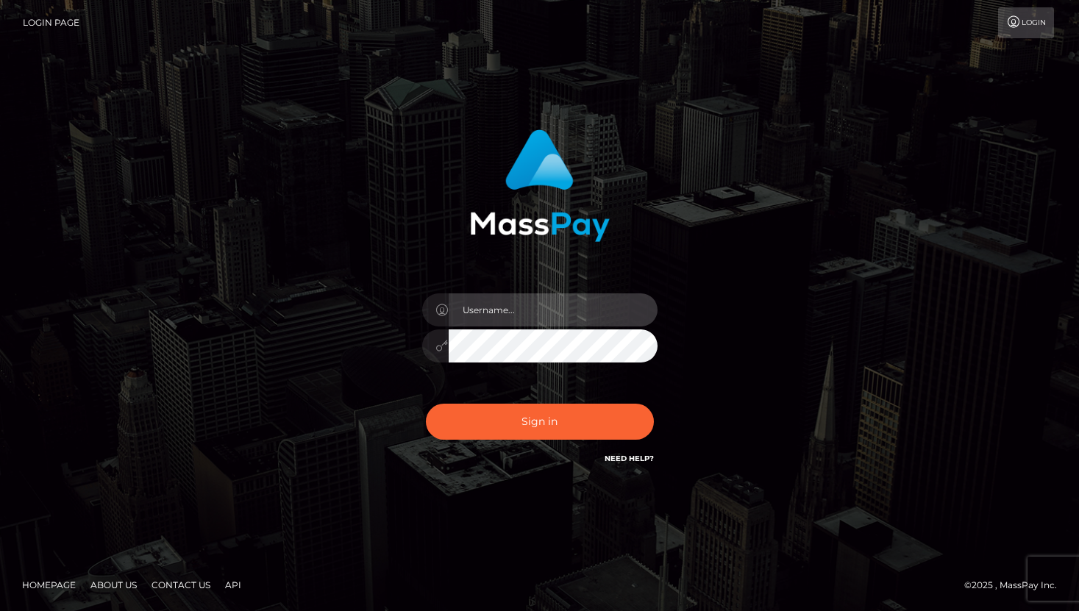
type input "erin.platphorm"
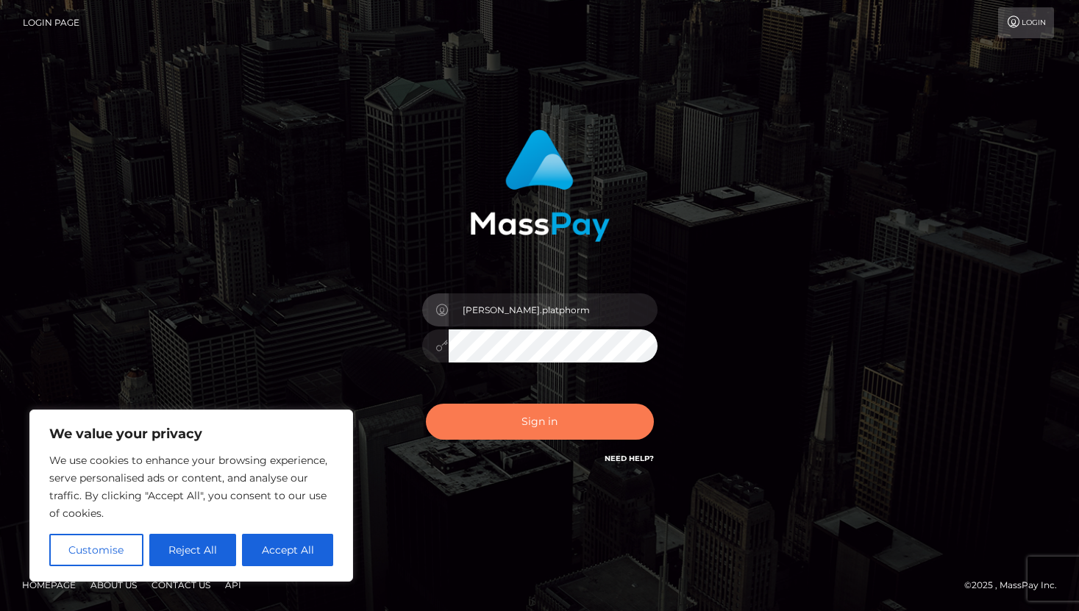
click at [527, 432] on button "Sign in" at bounding box center [540, 422] width 228 height 36
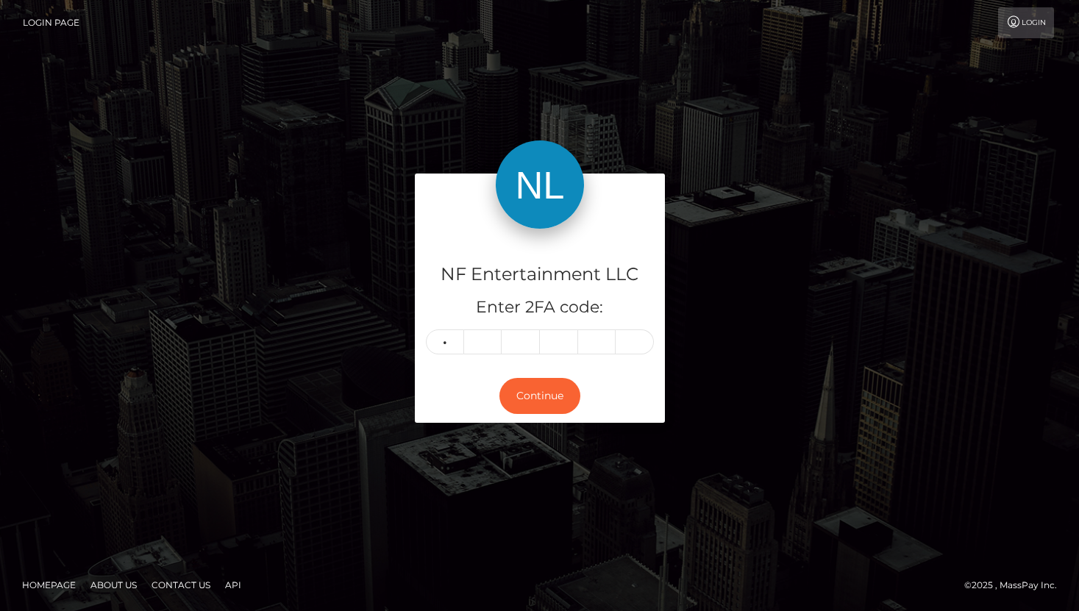
type input "9"
type input "8"
type input "9"
type input "7"
type input "6"
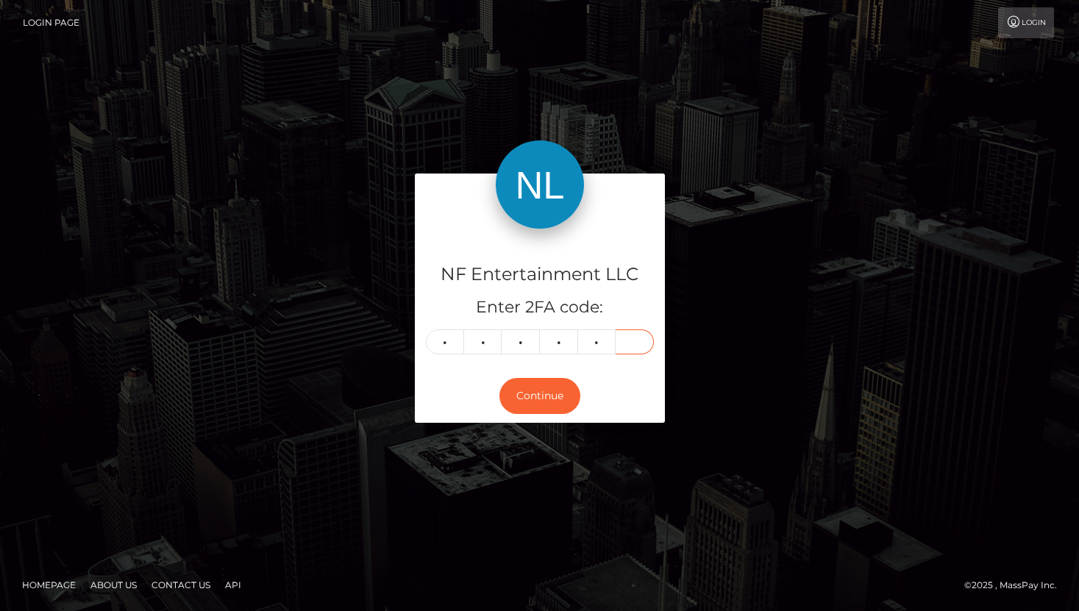
type input "7"
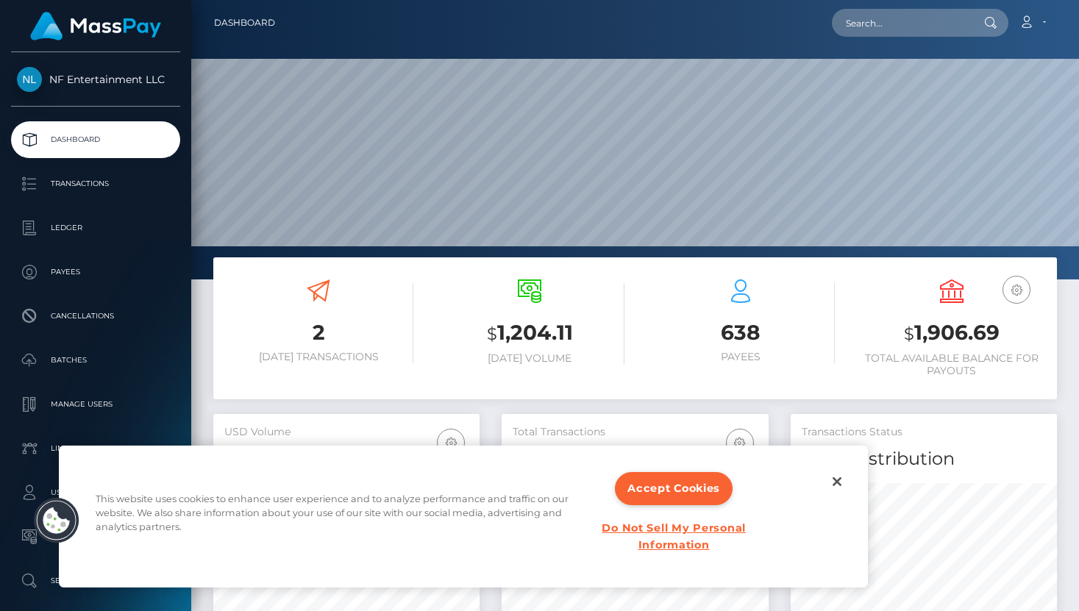
scroll to position [260, 266]
click at [863, 29] on input "text" at bounding box center [901, 23] width 138 height 28
paste input "989767"
click at [867, 28] on input "989767" at bounding box center [901, 23] width 138 height 28
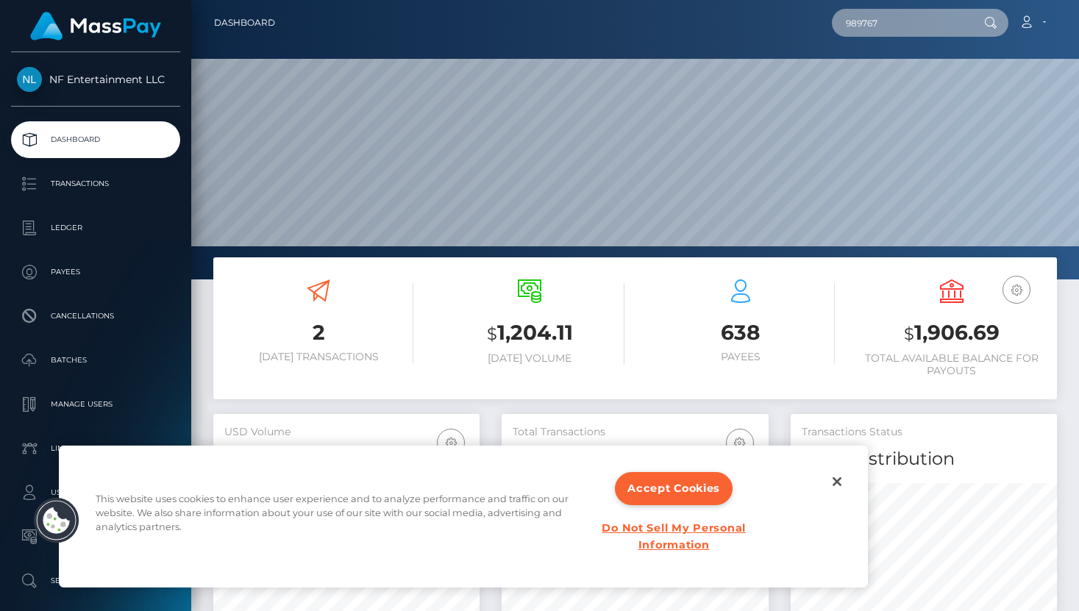
paste input "31174422"
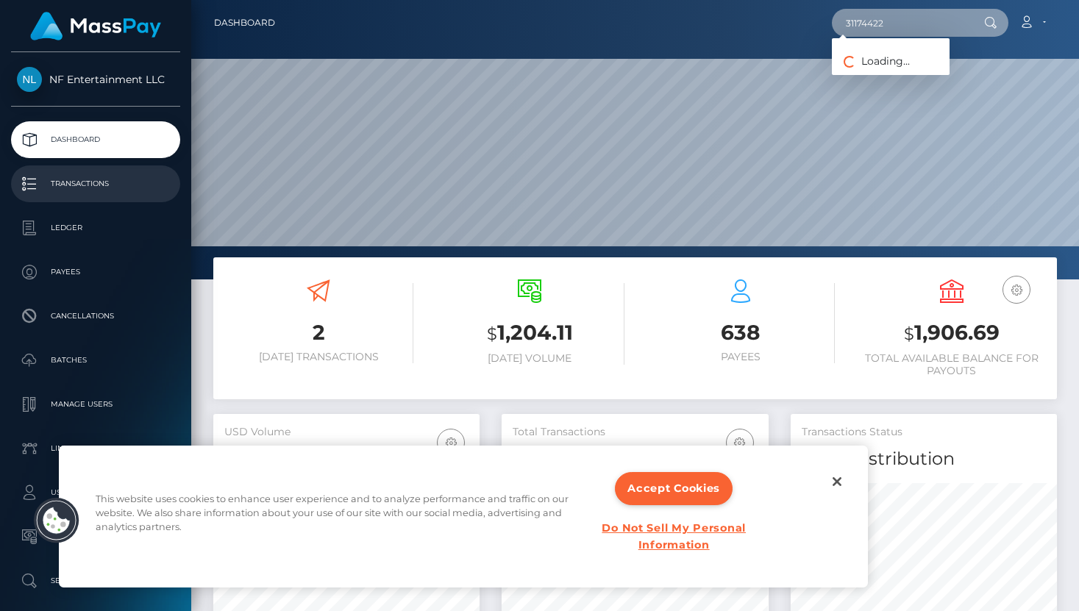
type input "31174422"
click at [84, 192] on p "Transactions" at bounding box center [95, 184] width 157 height 22
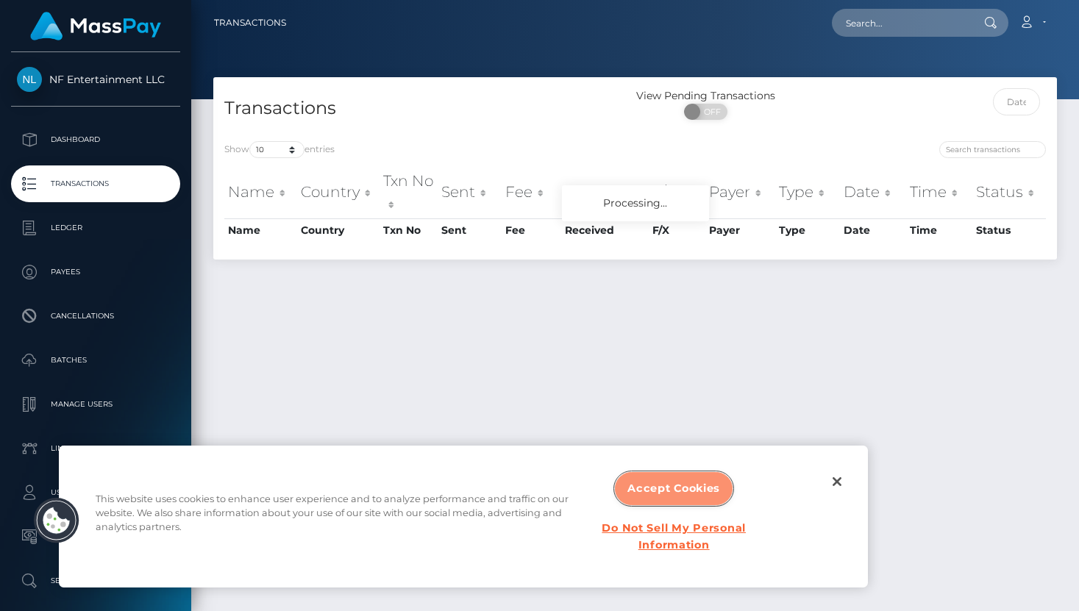
click at [673, 491] on button "Accept Cookies" at bounding box center [674, 488] width 118 height 33
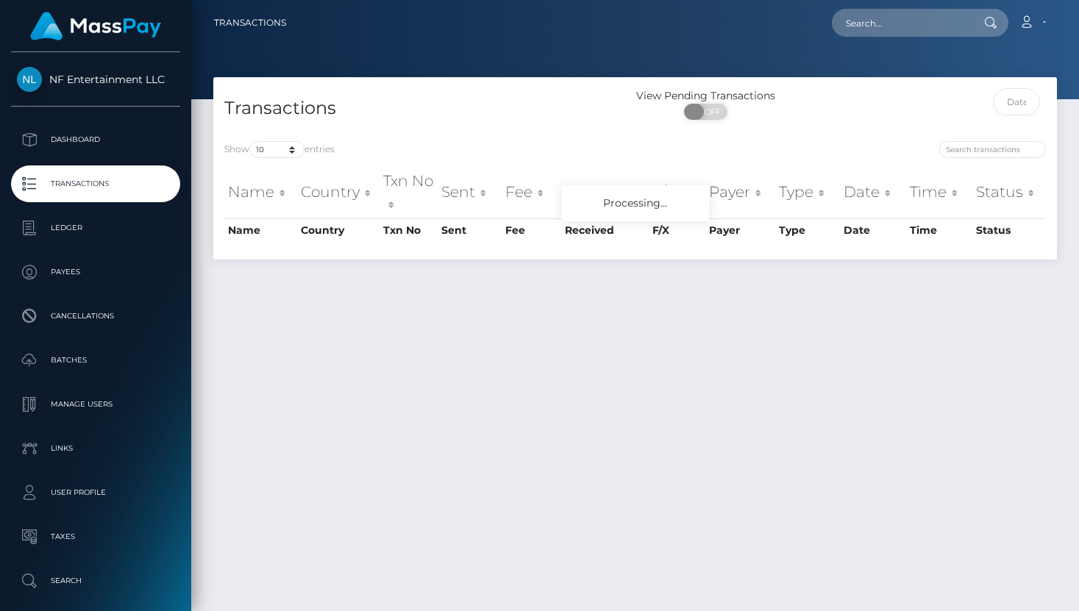
click at [694, 109] on span at bounding box center [694, 112] width 20 height 16
checkbox input "true"
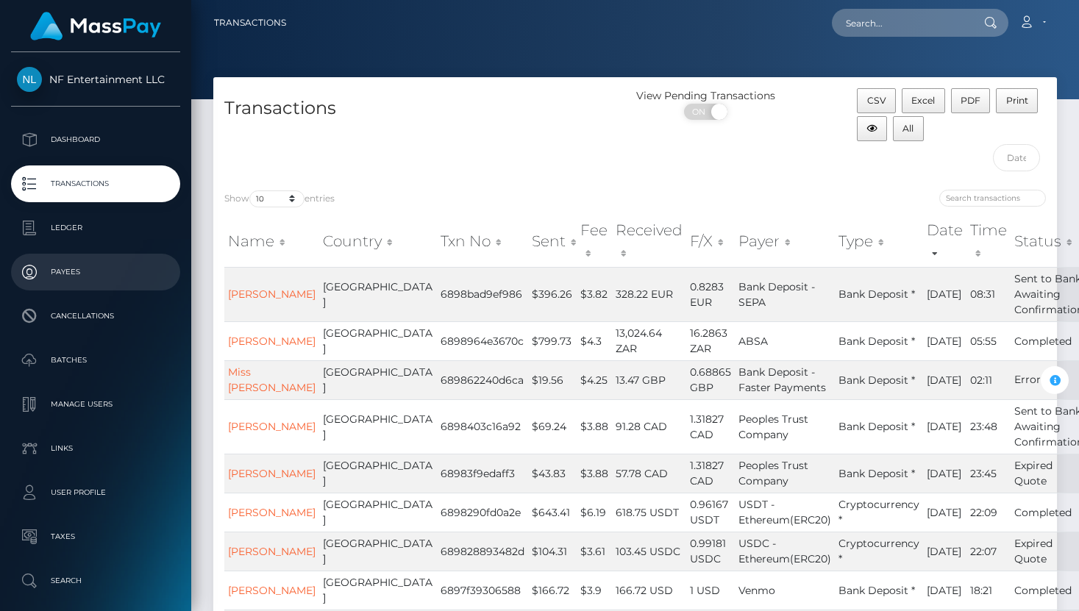
click at [65, 274] on p "Payees" at bounding box center [95, 272] width 157 height 22
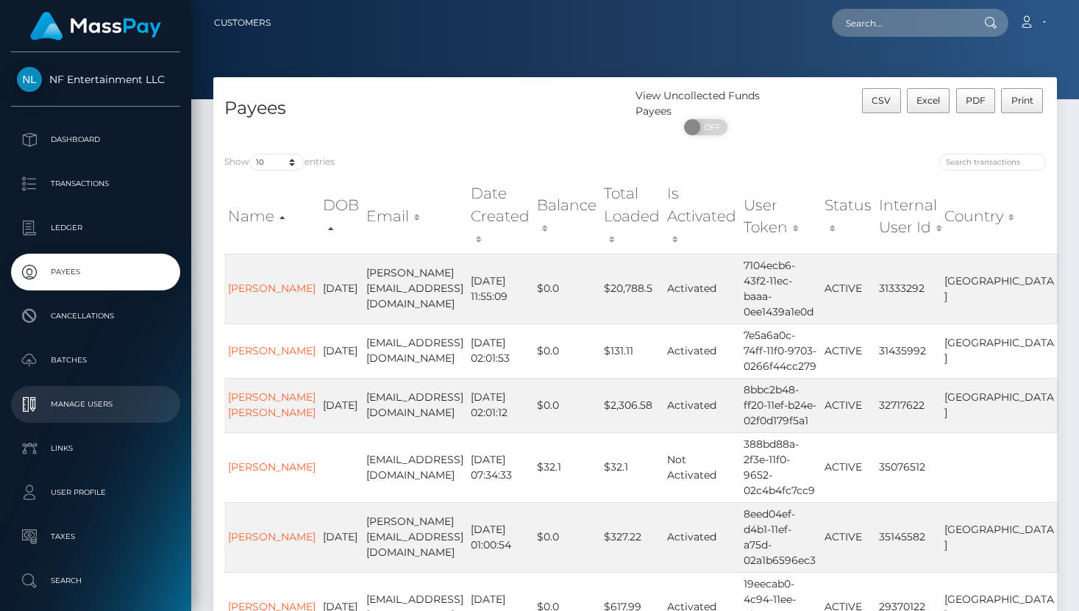
click at [71, 406] on p "Manage Users" at bounding box center [95, 404] width 157 height 22
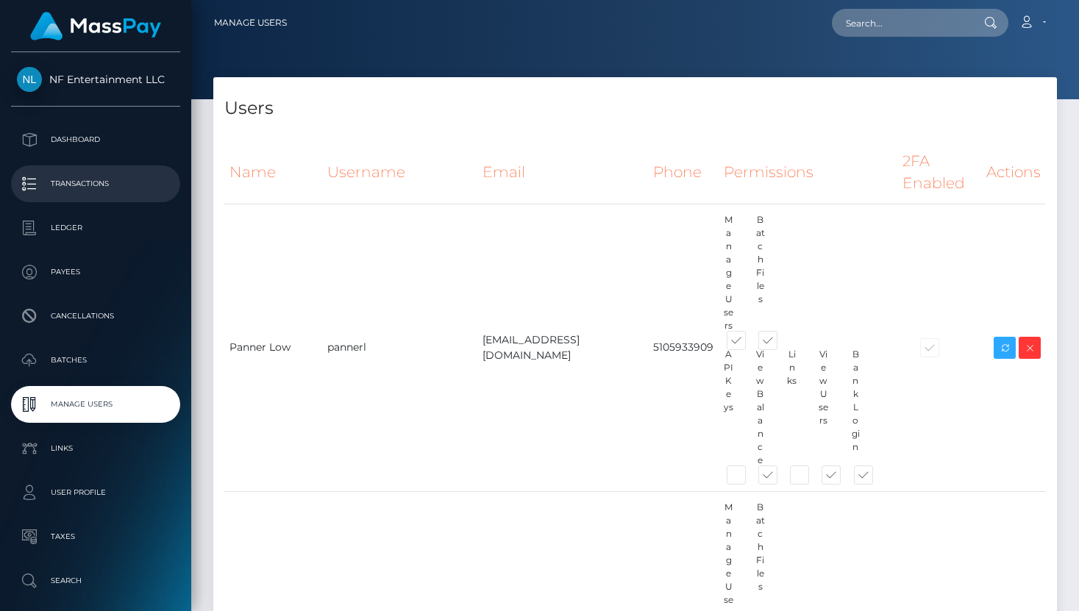
click at [90, 184] on p "Transactions" at bounding box center [95, 184] width 157 height 22
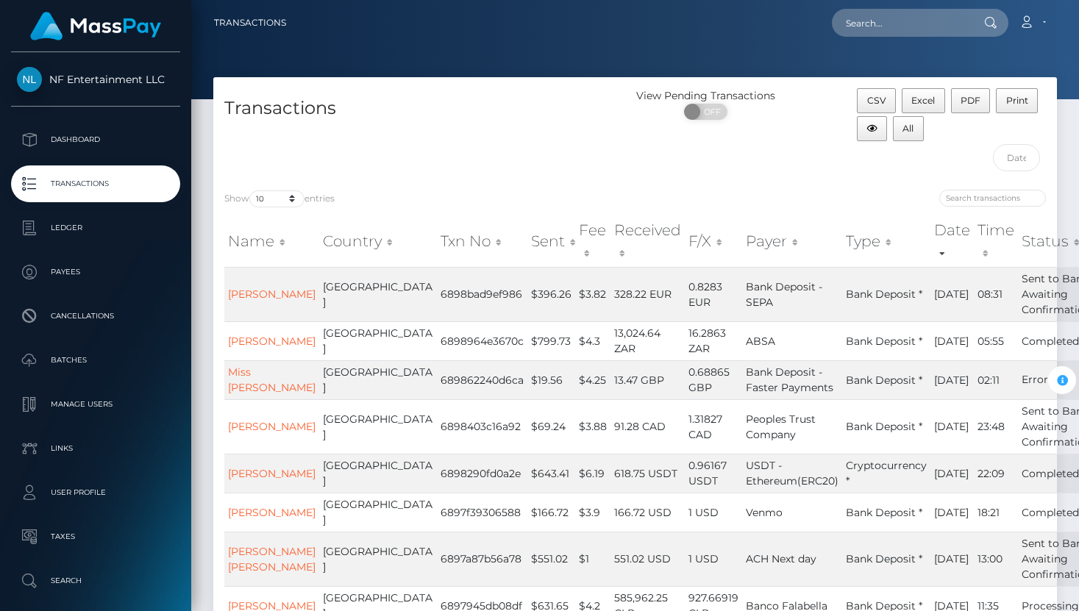
click at [885, 37] on div "Loading... Loading... Account Edit Profile Logout" at bounding box center [677, 22] width 758 height 31
click at [887, 26] on input "text" at bounding box center [901, 23] width 138 height 28
paste input "31174422"
click at [872, 26] on input "31174422" at bounding box center [901, 23] width 138 height 28
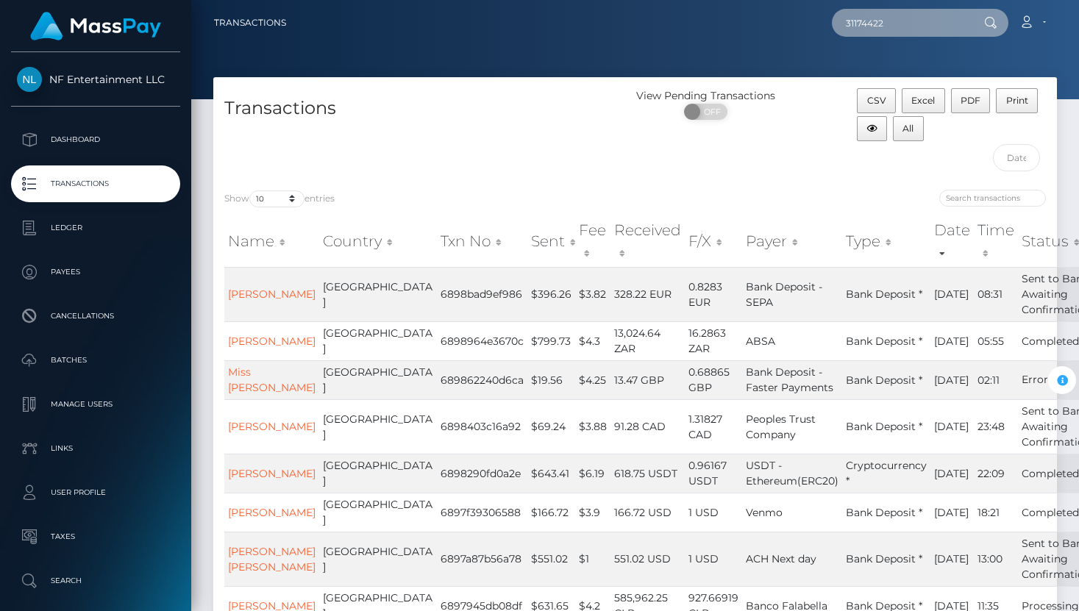
click at [872, 26] on input "31174422" at bounding box center [901, 23] width 138 height 28
paste input "queenroberta92@gmail.com"
click at [509, 169] on div "Transactions" at bounding box center [424, 133] width 422 height 90
click at [898, 23] on input "queenroberta92@gmail.com" at bounding box center [901, 23] width 138 height 28
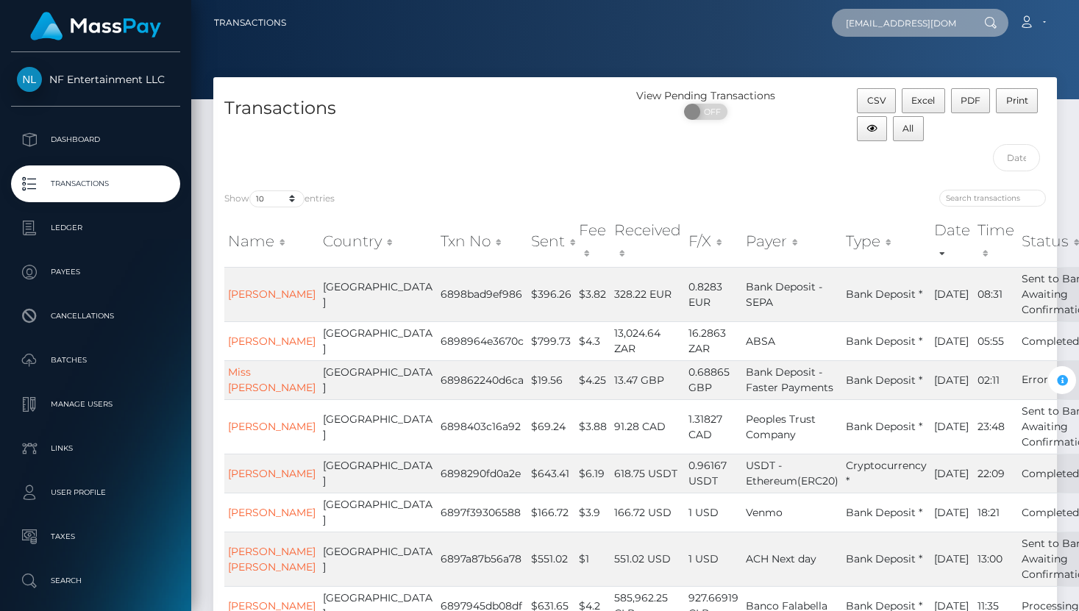
click at [898, 23] on input "queenroberta92@gmail.com" at bounding box center [901, 23] width 138 height 28
paste input "$277.28"
type input "$"
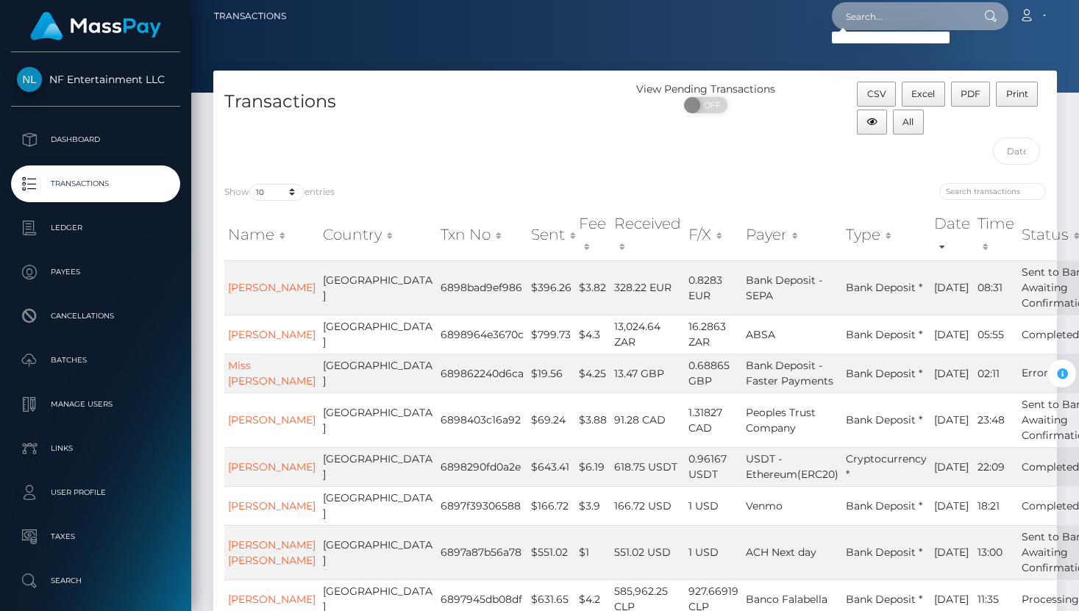
scroll to position [9, 0]
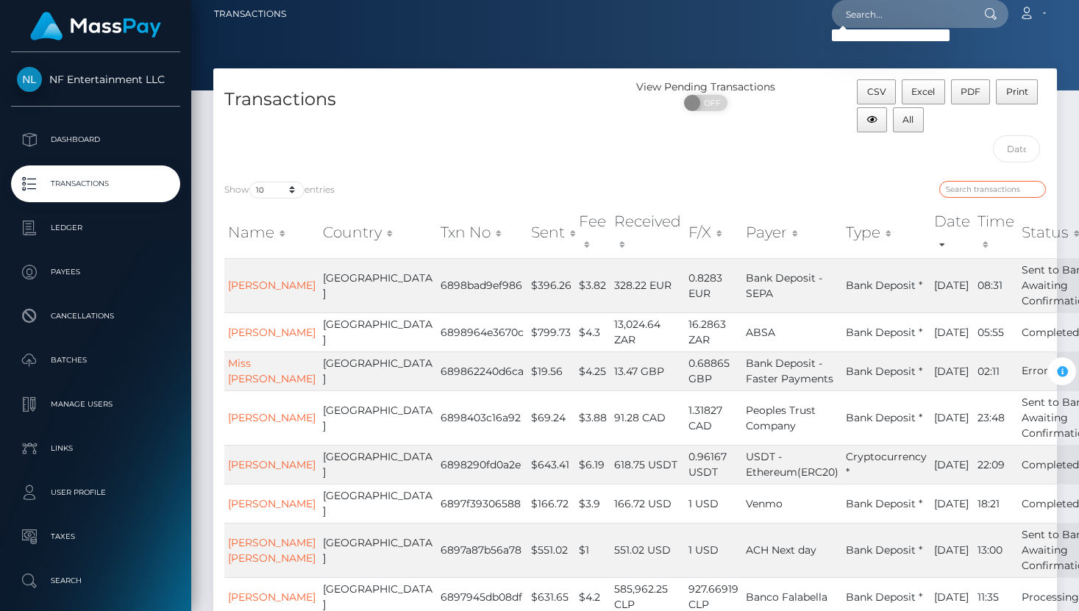
click at [962, 187] on input "search" at bounding box center [992, 189] width 107 height 17
paste input "$277.28"
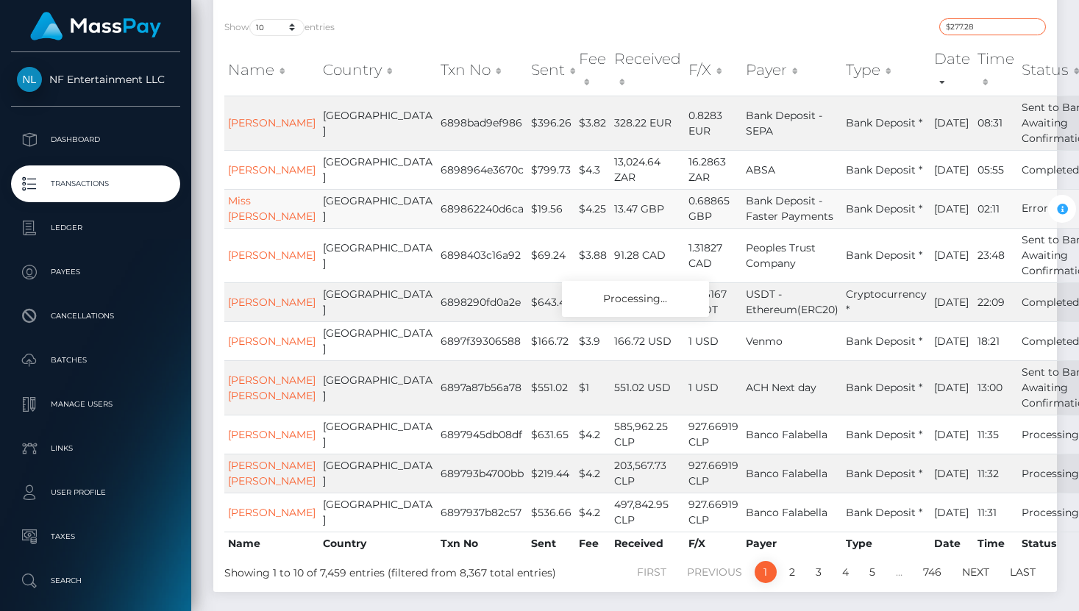
scroll to position [0, 0]
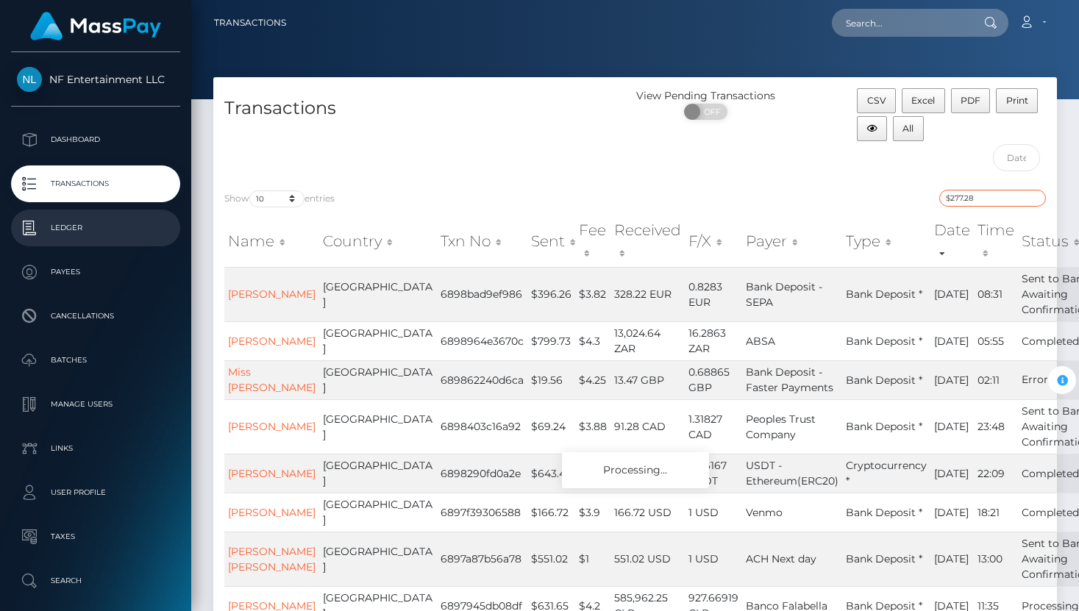
type input "$277.28"
click at [78, 238] on p "Ledger" at bounding box center [95, 228] width 157 height 22
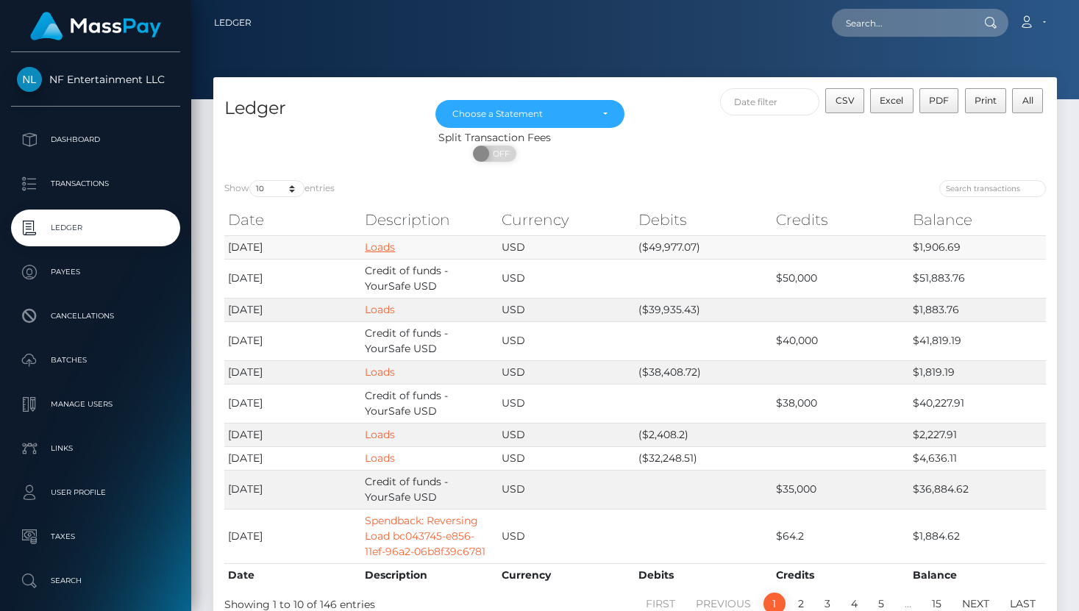
click at [388, 248] on link "Loads" at bounding box center [380, 247] width 30 height 13
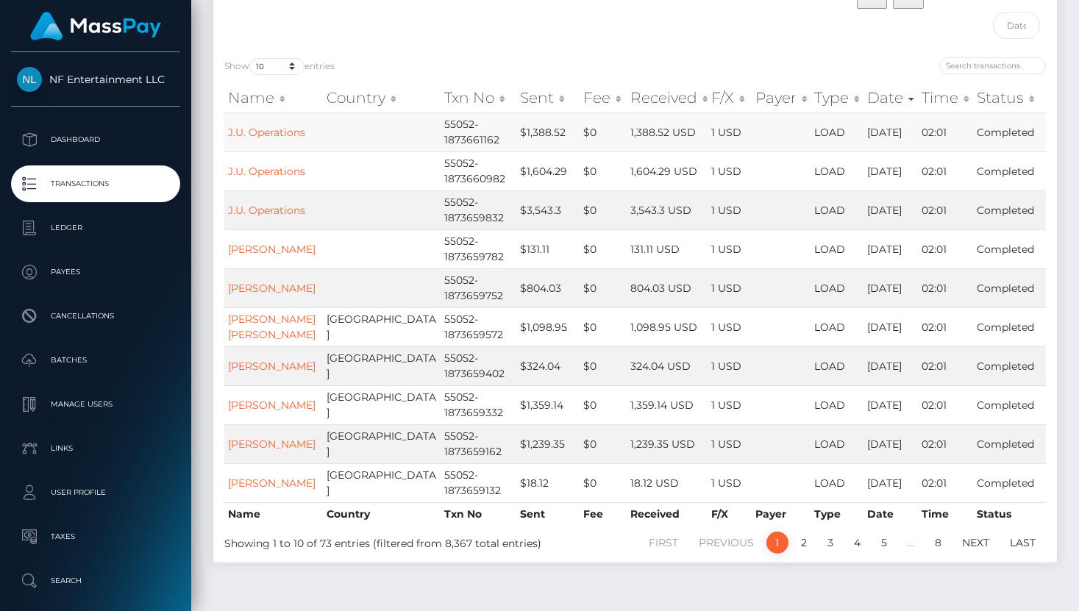
scroll to position [171, 0]
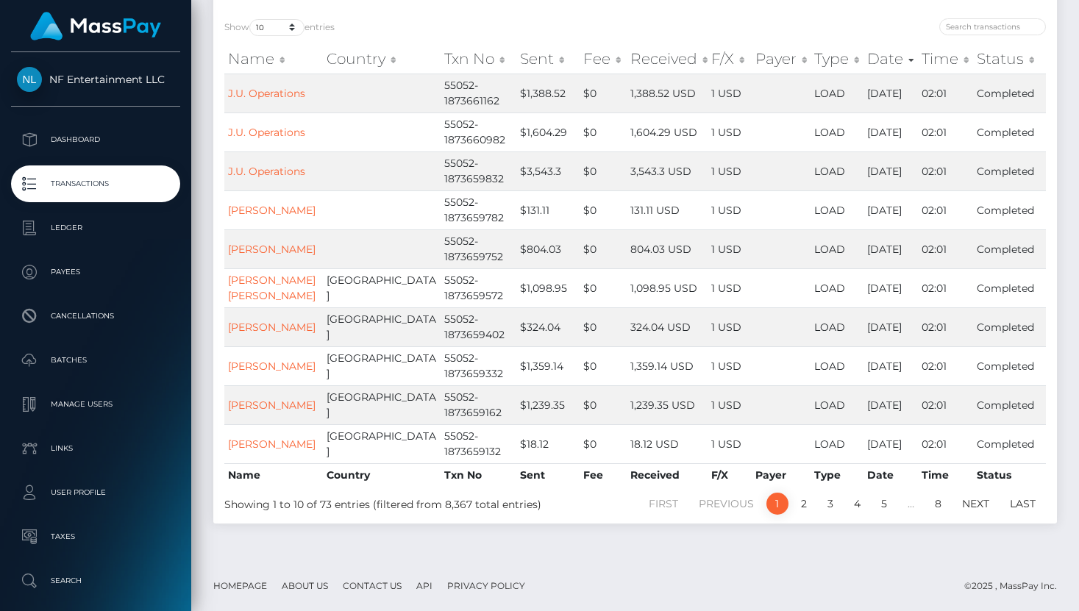
click at [516, 58] on th "Sent" at bounding box center [548, 58] width 64 height 29
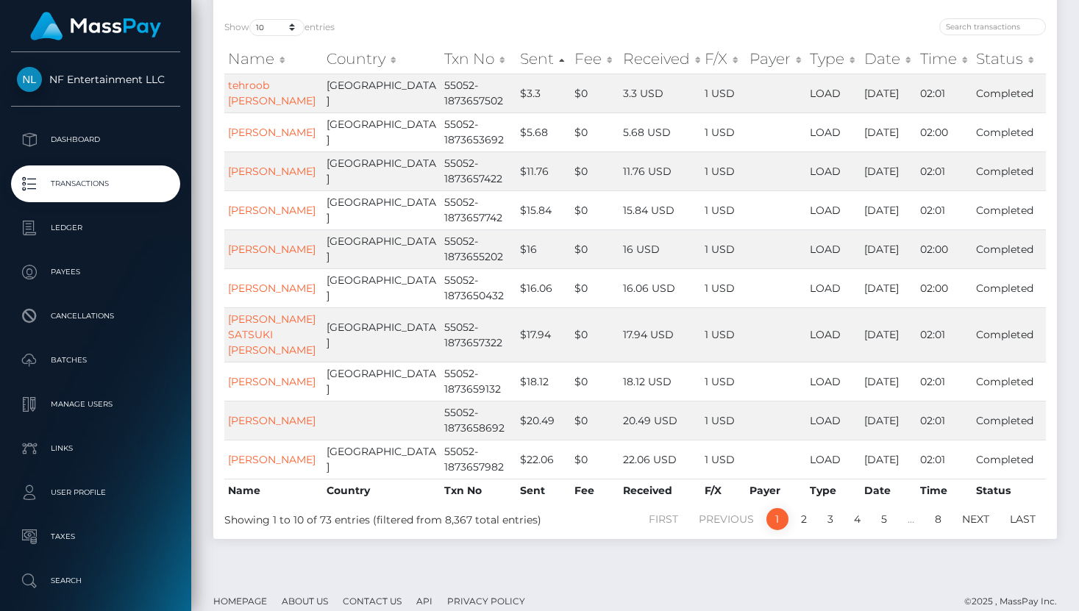
click at [516, 58] on th "Sent" at bounding box center [543, 58] width 54 height 29
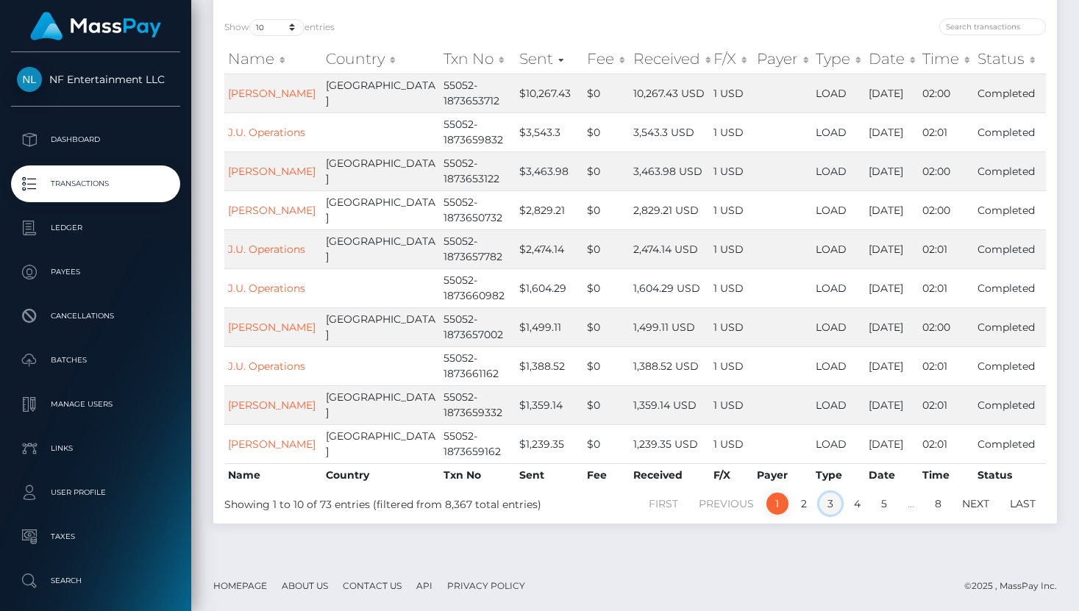
click at [829, 509] on link "3" at bounding box center [830, 504] width 22 height 22
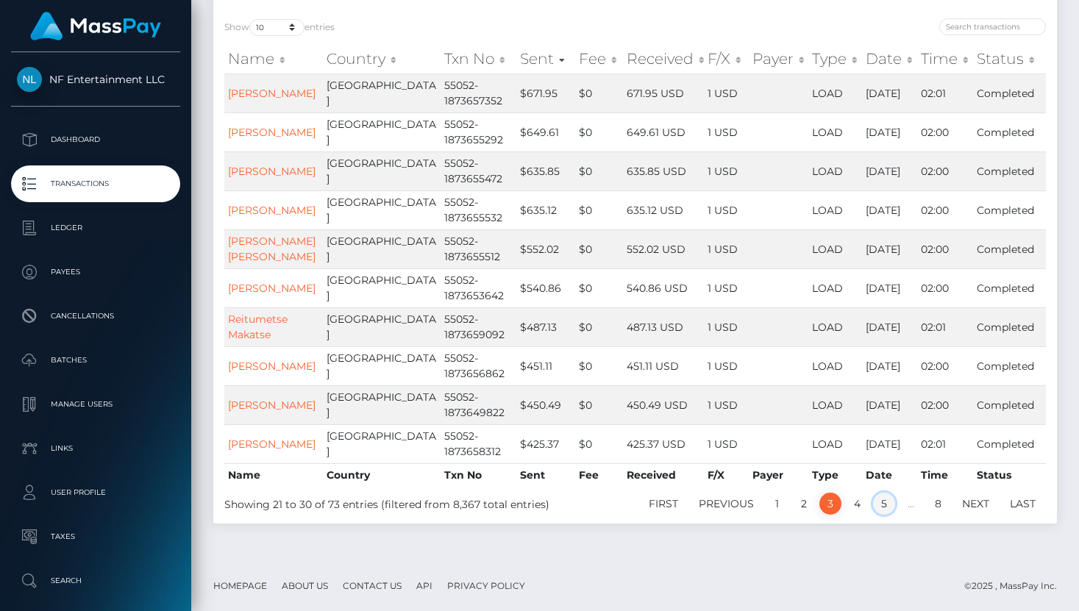
click at [883, 515] on link "5" at bounding box center [884, 504] width 22 height 22
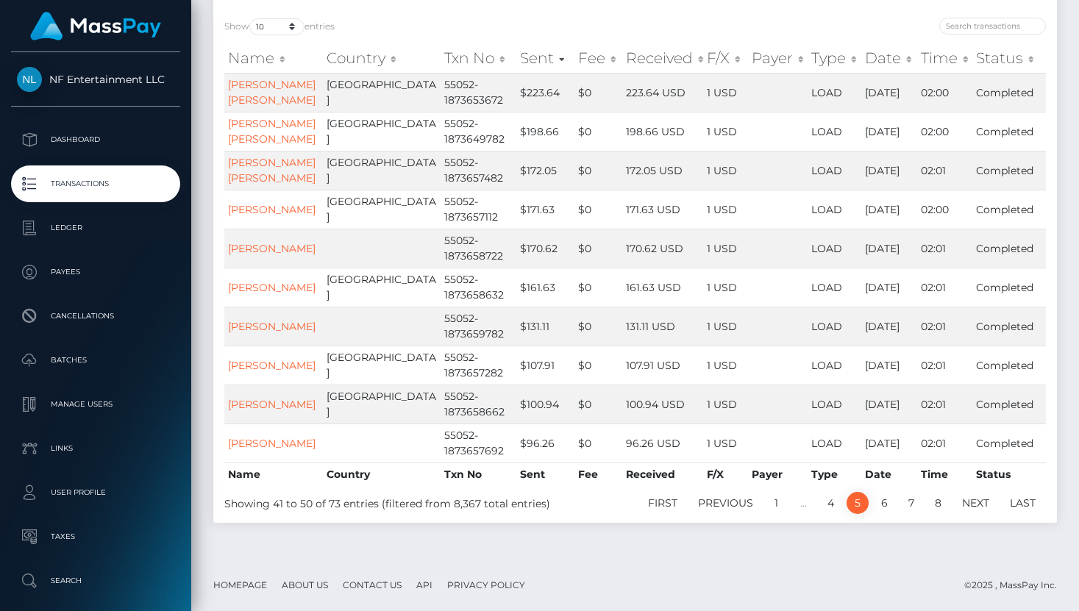
scroll to position [222, 0]
click at [729, 512] on link "Previous" at bounding box center [725, 503] width 71 height 22
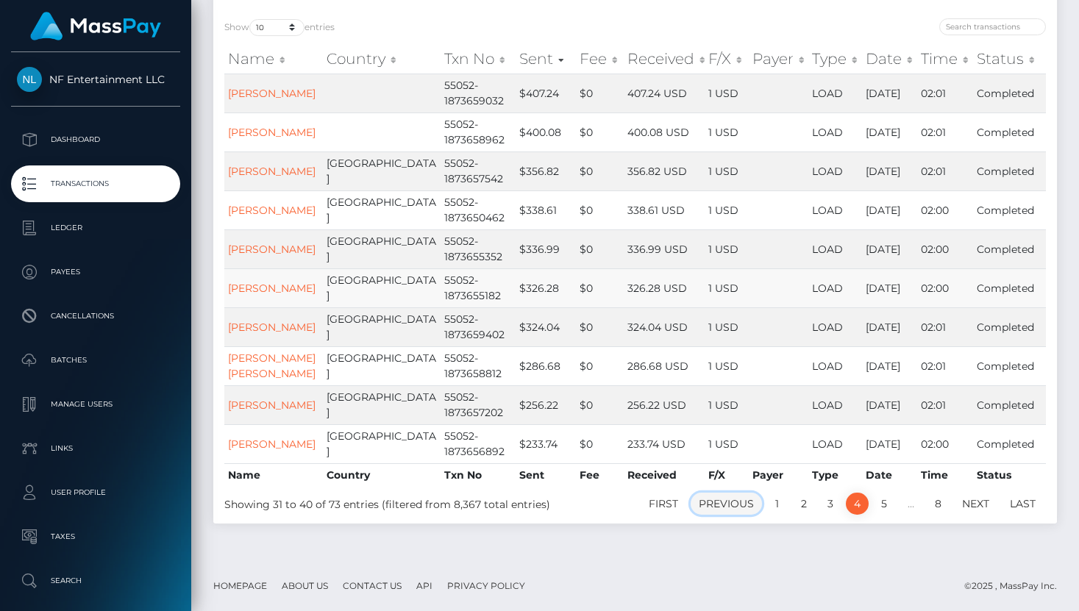
scroll to position [171, 0]
